Goal: Find specific fact: Find contact information

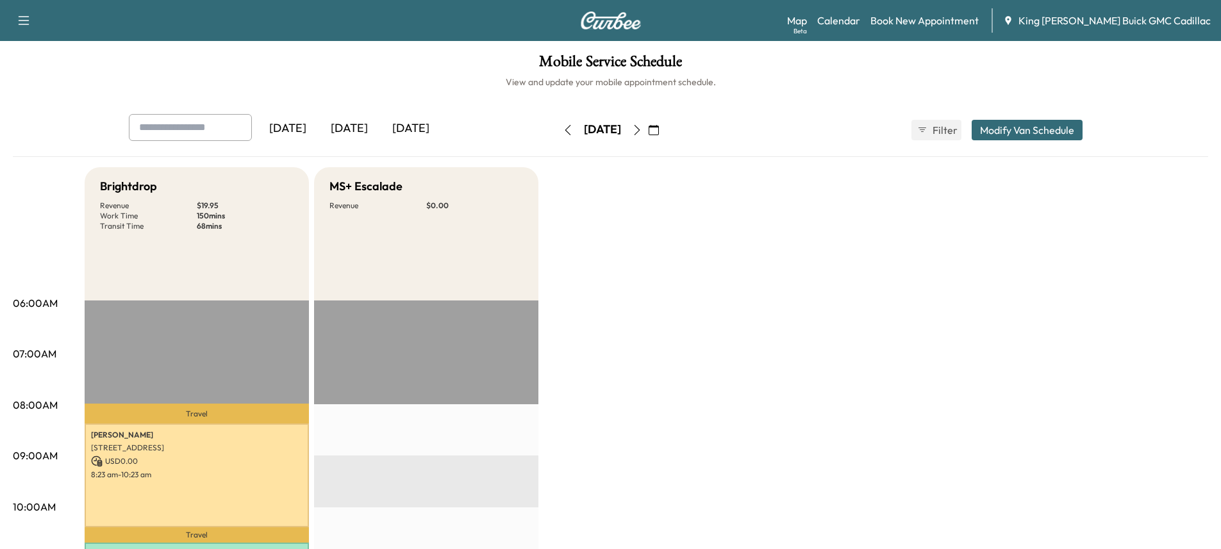
click at [419, 134] on div "[DATE]" at bounding box center [411, 128] width 62 height 29
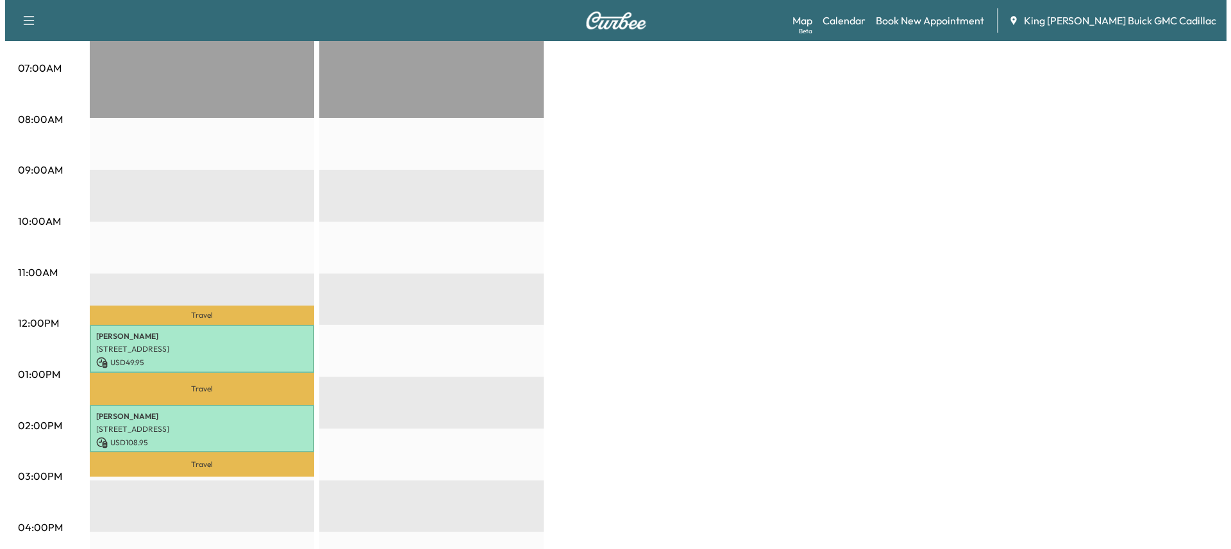
scroll to position [321, 0]
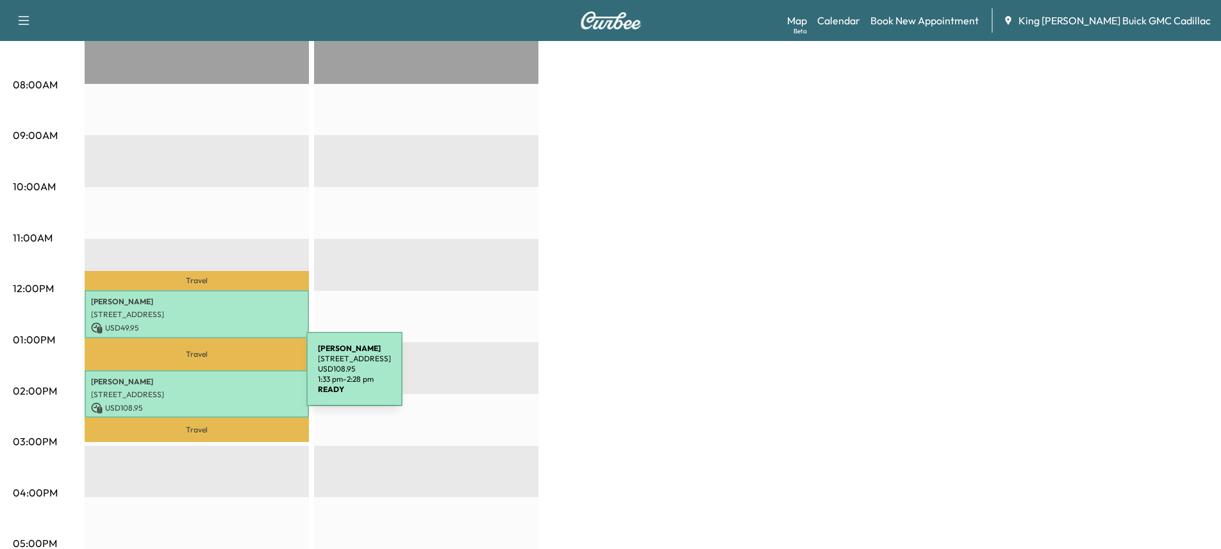
click at [210, 377] on p "[PERSON_NAME]" at bounding box center [197, 382] width 212 height 10
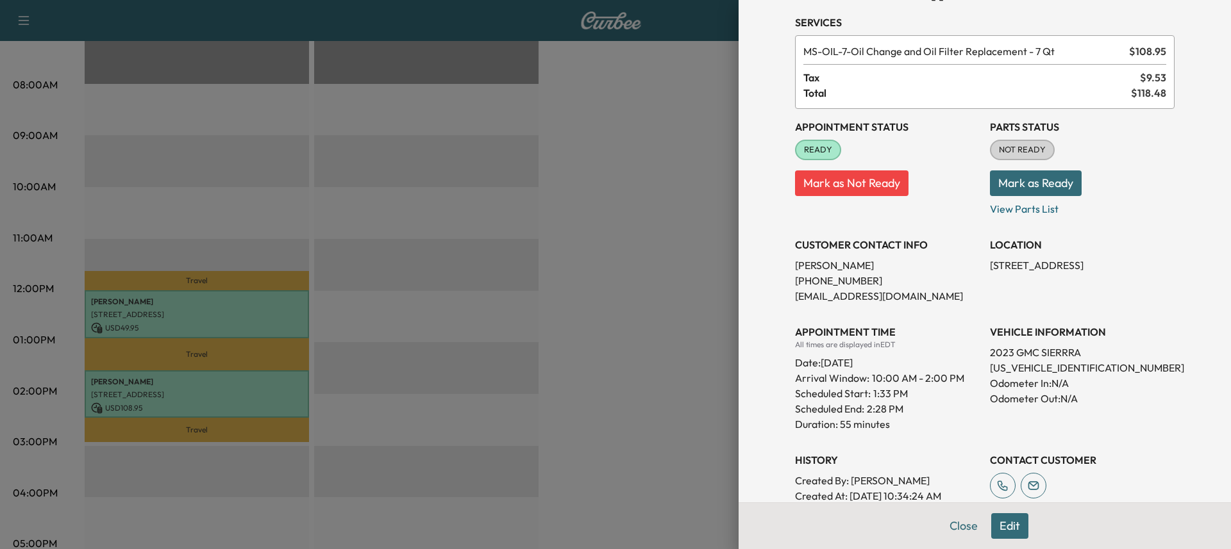
scroll to position [128, 0]
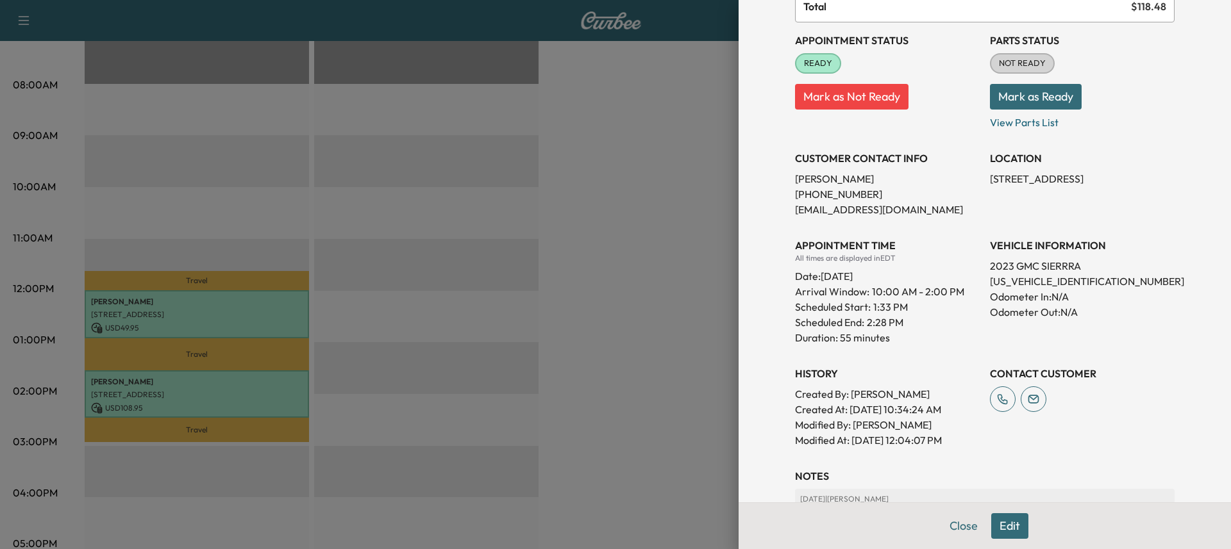
drag, startPoint x: 1158, startPoint y: 178, endPoint x: 957, endPoint y: 184, distance: 200.8
click at [957, 184] on div "Appointment Status READY Mark as Not Ready Parts Status NOT READY Mark as Ready…" at bounding box center [985, 235] width 380 height 426
click at [1014, 176] on p "[STREET_ADDRESS]" at bounding box center [1082, 178] width 185 height 15
drag, startPoint x: 980, startPoint y: 178, endPoint x: 1162, endPoint y: 189, distance: 182.5
click at [1163, 190] on div "LOCATION [STREET_ADDRESS]" at bounding box center [1082, 178] width 185 height 77
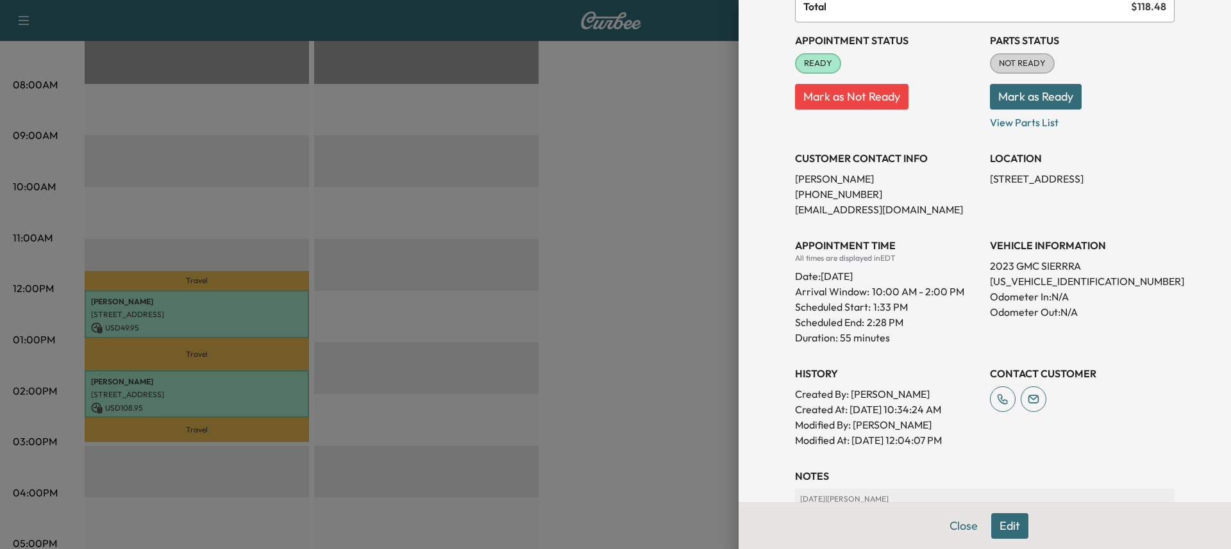
copy p "[STREET_ADDRESS]"
click at [1010, 292] on p "Odometer In: N/A" at bounding box center [1082, 296] width 185 height 15
